Goal: Navigation & Orientation: Find specific page/section

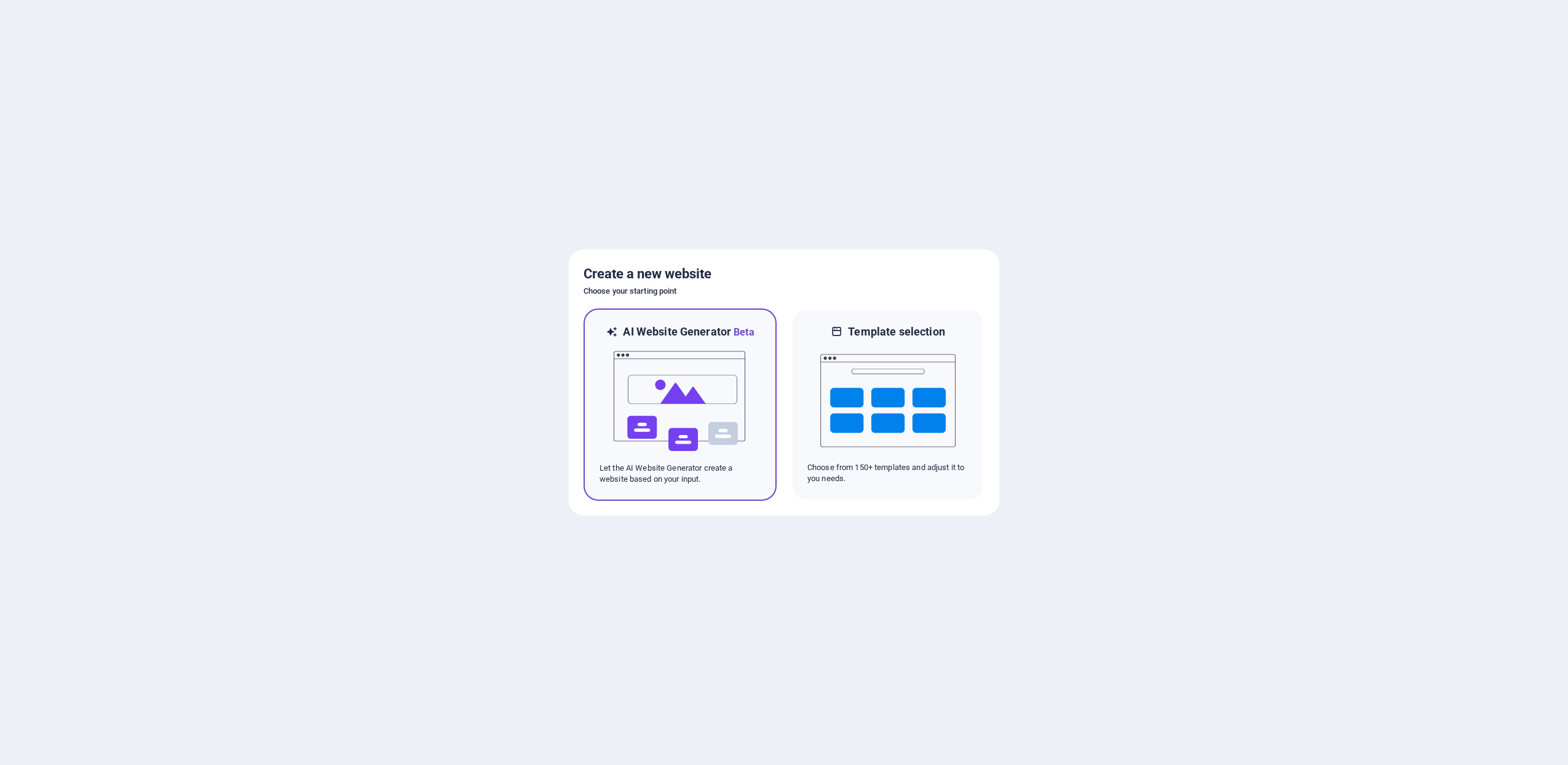
click at [646, 355] on img at bounding box center [680, 401] width 135 height 123
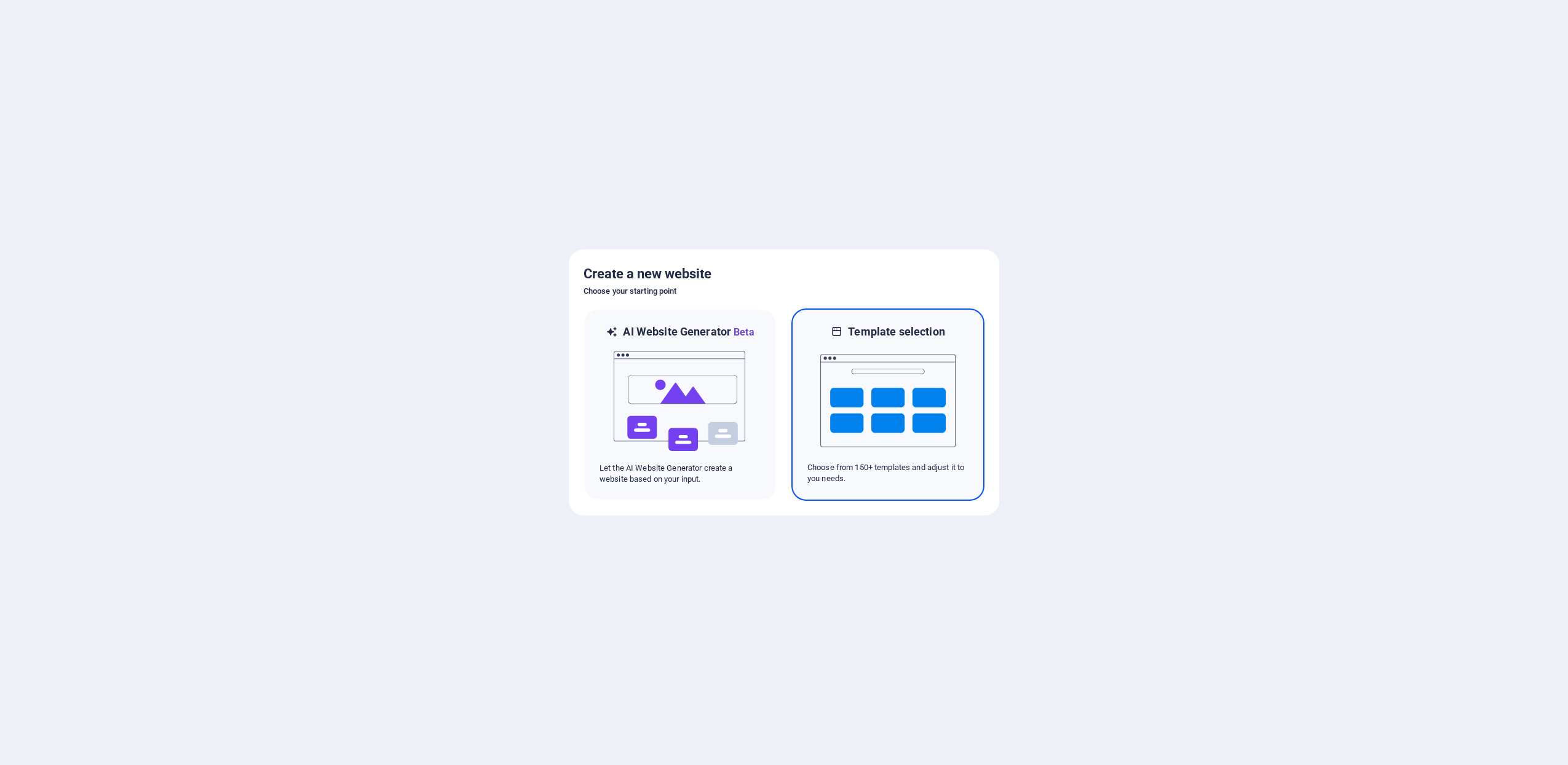
click at [874, 371] on img at bounding box center [888, 401] width 135 height 123
